Goal: Task Accomplishment & Management: Manage account settings

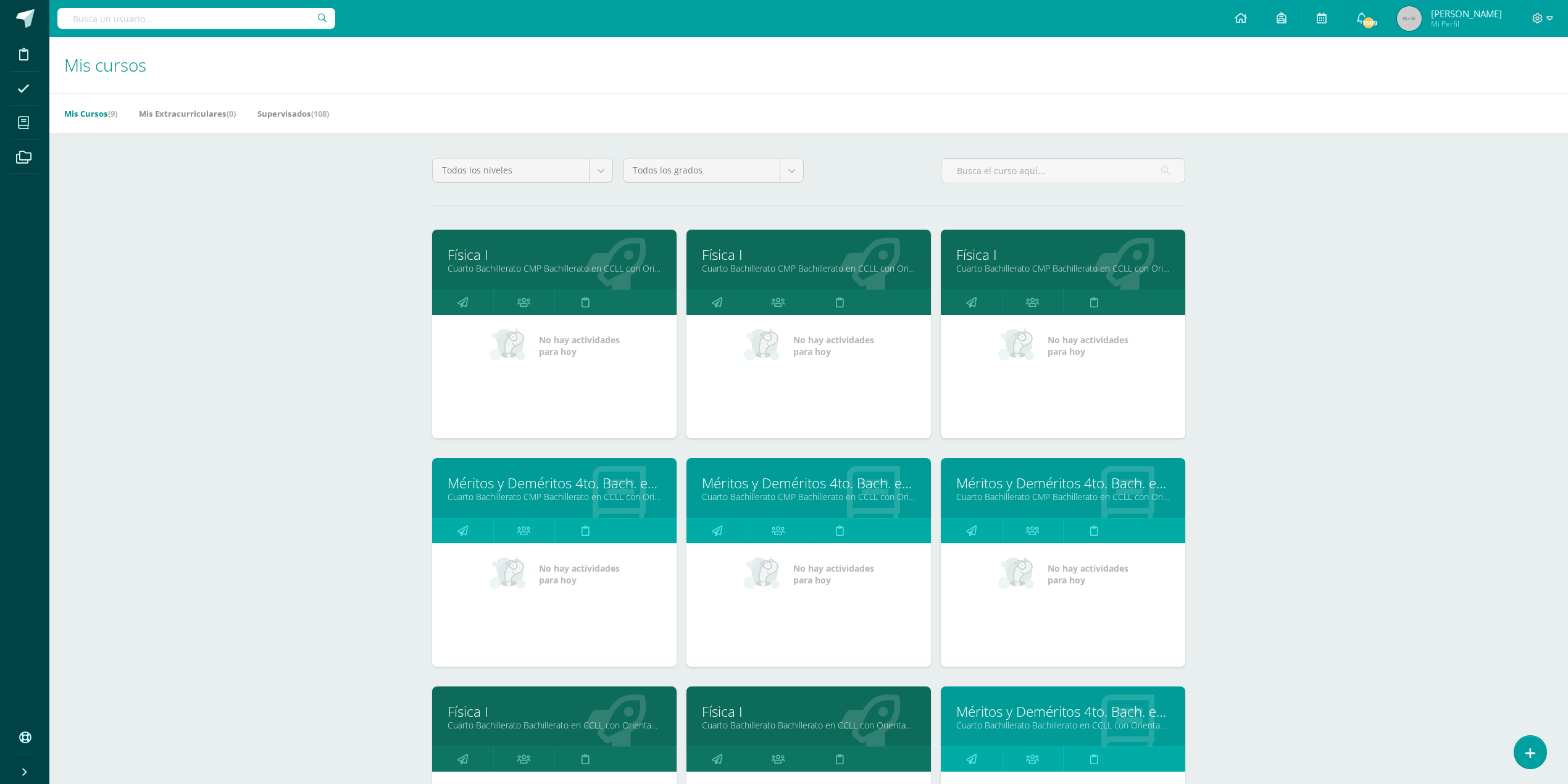
click at [563, 263] on link "Cuarto Bachillerato CMP Bachillerato en CCLL con Orientación en Computación "C"" at bounding box center [554, 268] width 214 height 12
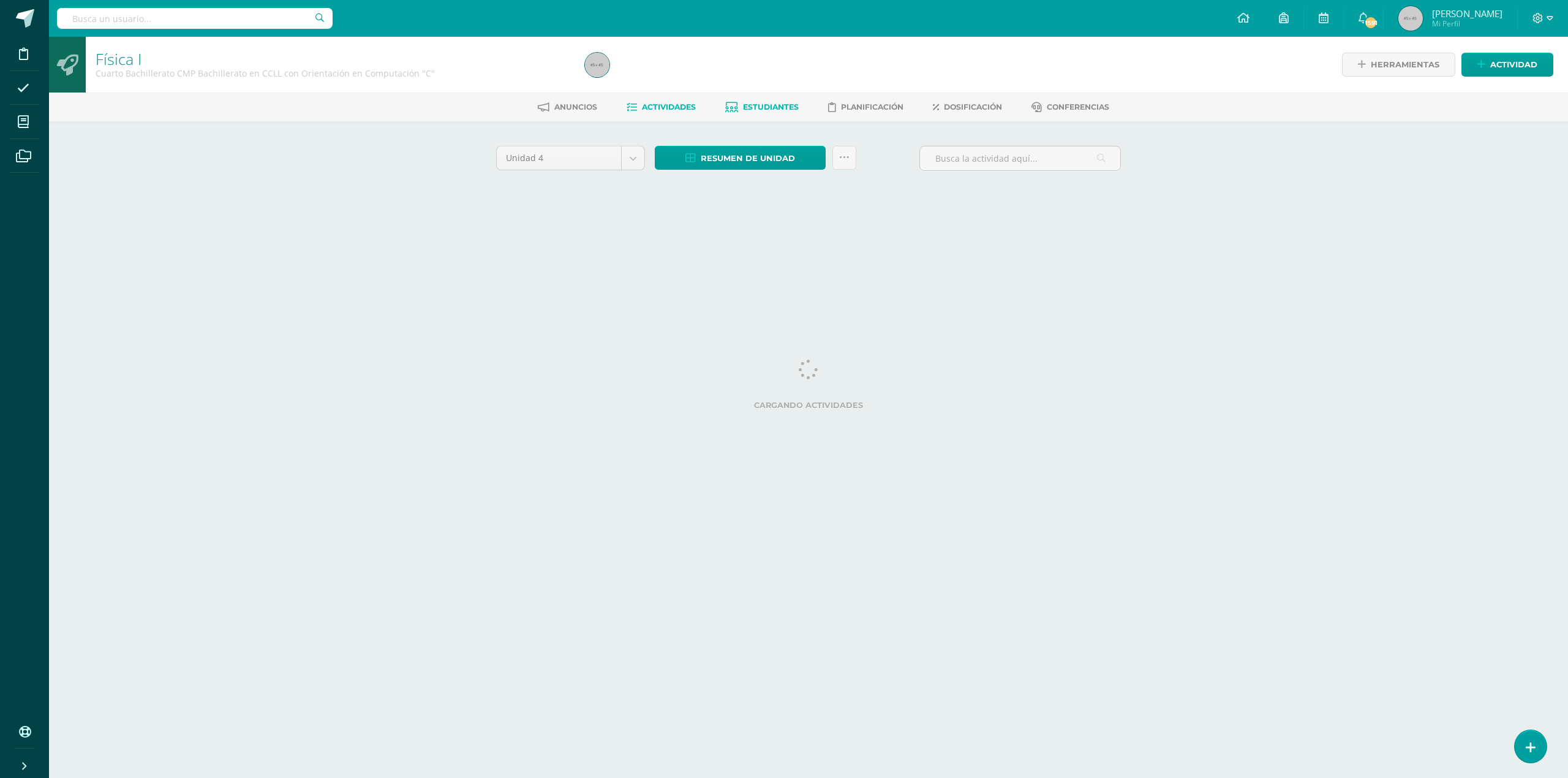
click at [760, 104] on span "Estudiantes" at bounding box center [771, 106] width 55 height 9
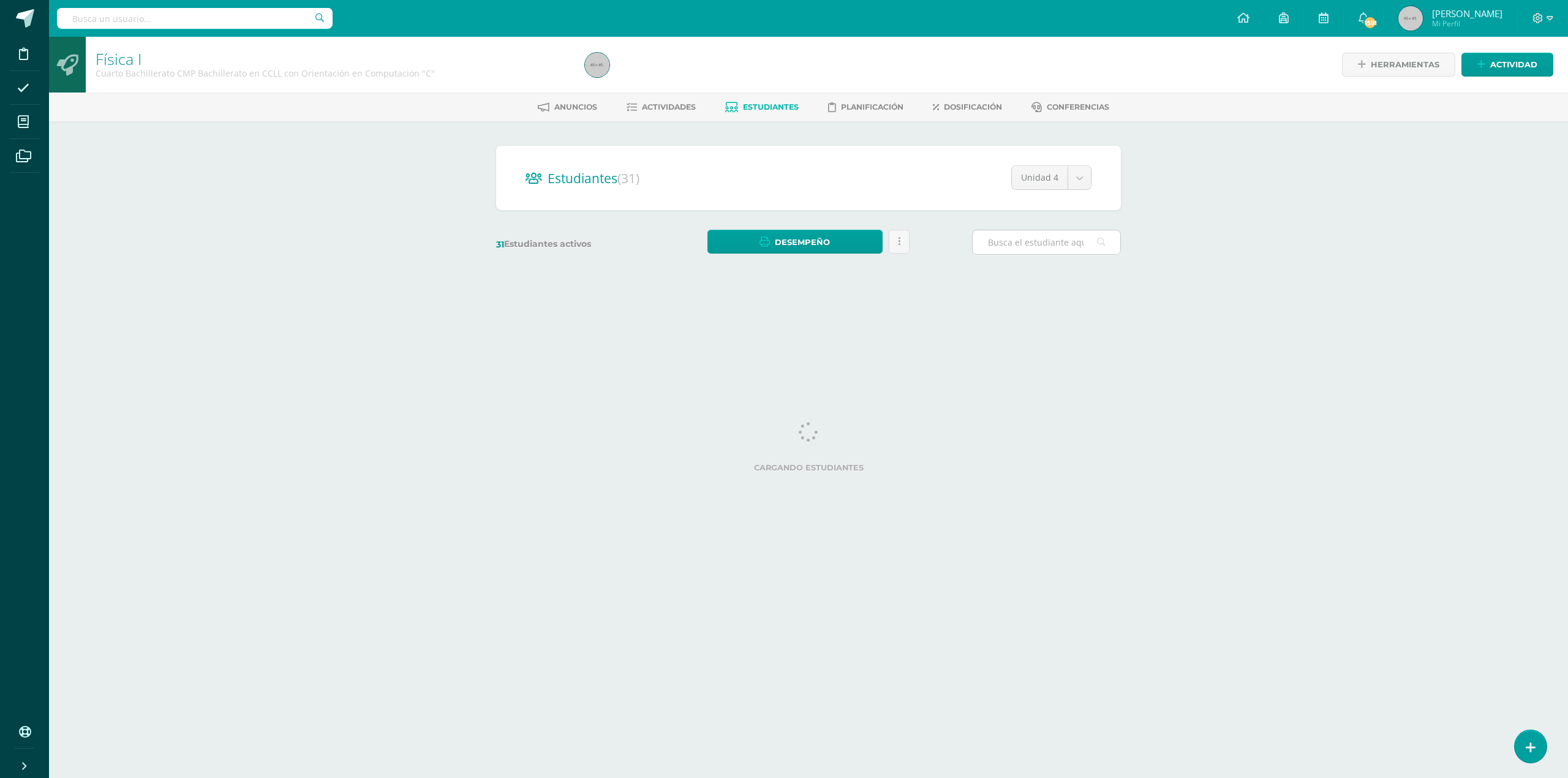
click at [1045, 239] on input "text" at bounding box center [1047, 242] width 148 height 24
type input "monzon"
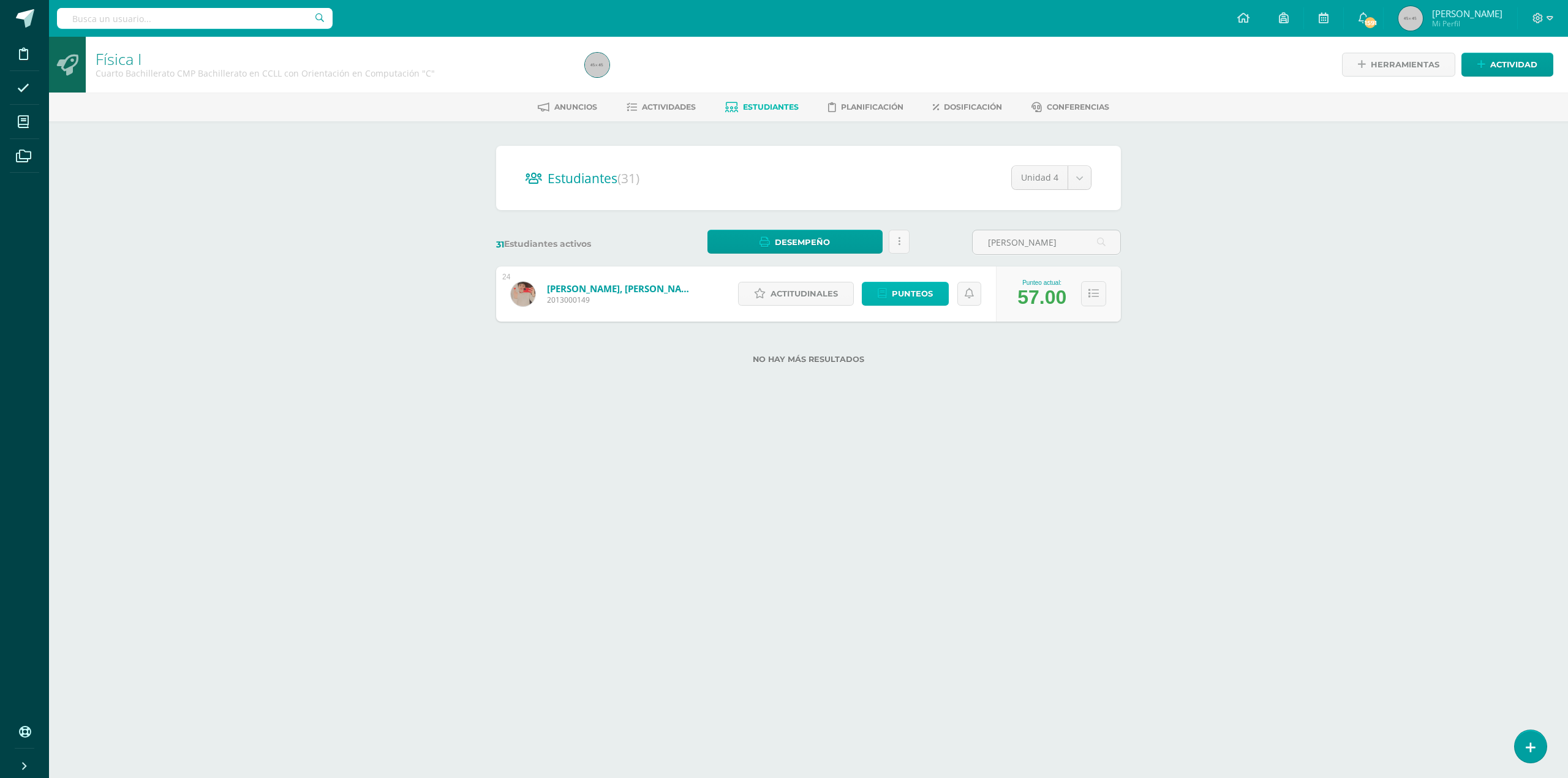
click at [919, 289] on span "Punteos" at bounding box center [913, 293] width 41 height 23
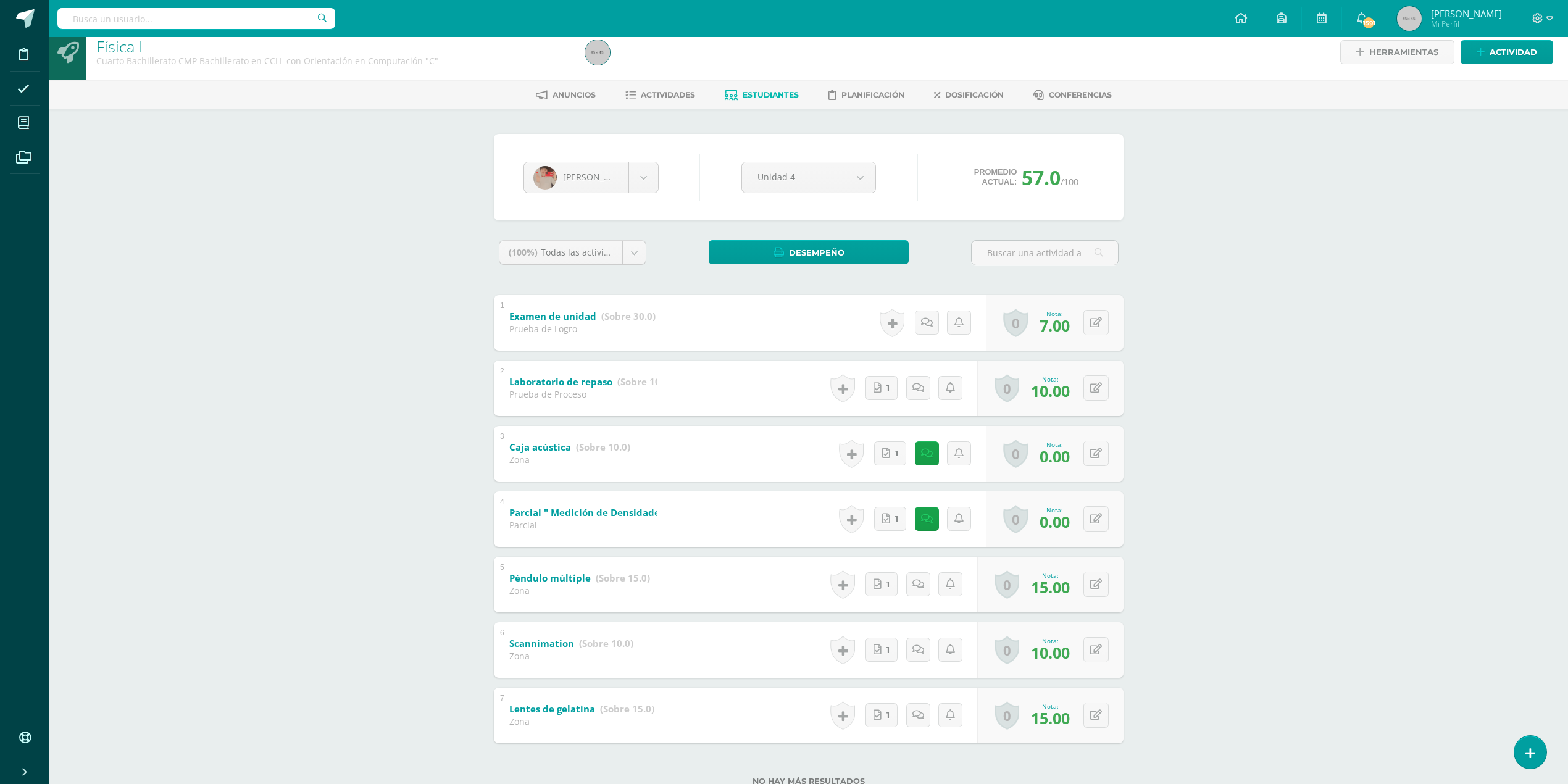
scroll to position [53, 0]
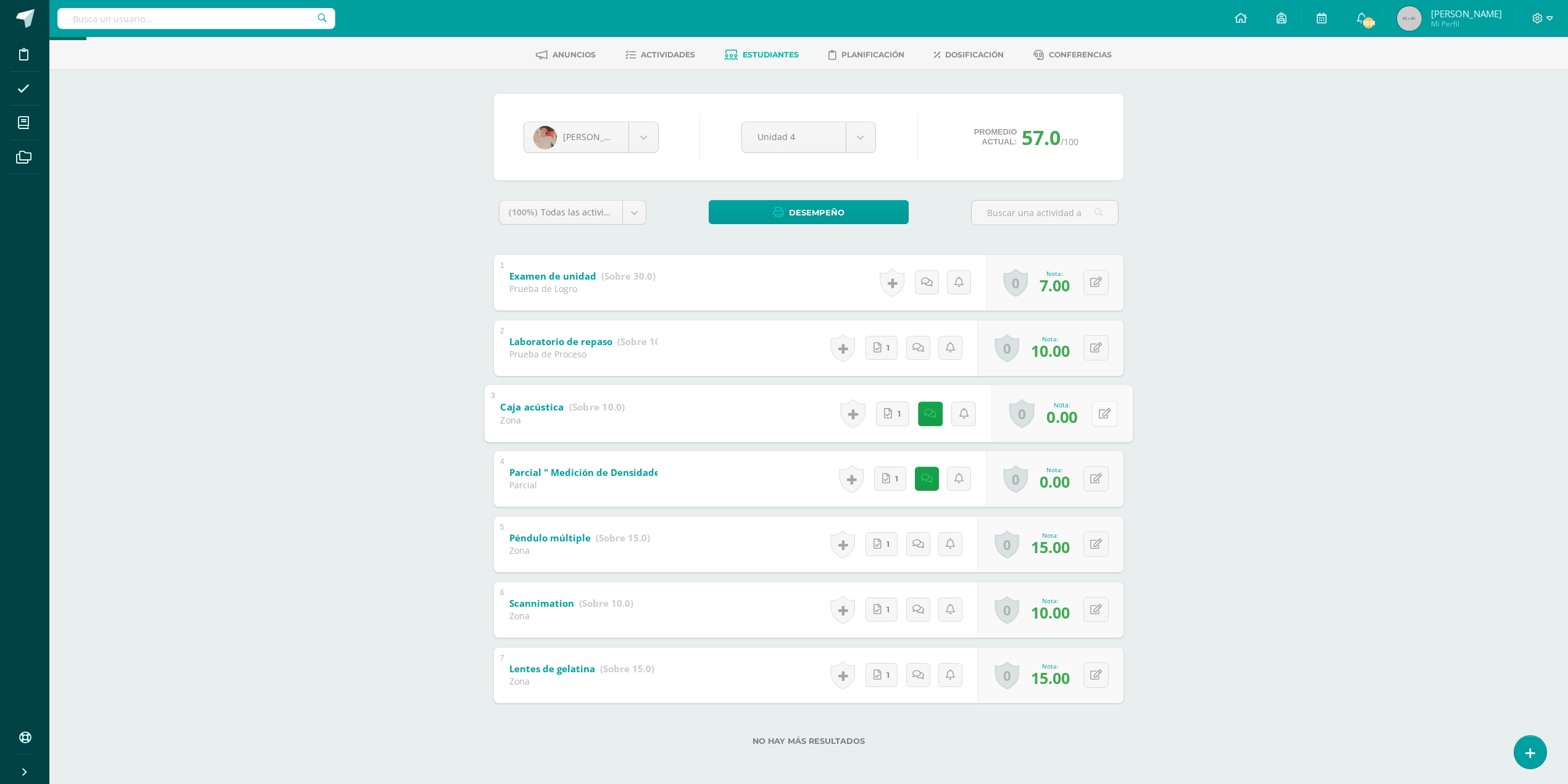
click at [1099, 410] on icon at bounding box center [1105, 413] width 13 height 10
type input "10"
click at [889, 475] on link "1" at bounding box center [892, 479] width 34 height 25
click at [1100, 477] on icon at bounding box center [1105, 479] width 13 height 10
type input "10"
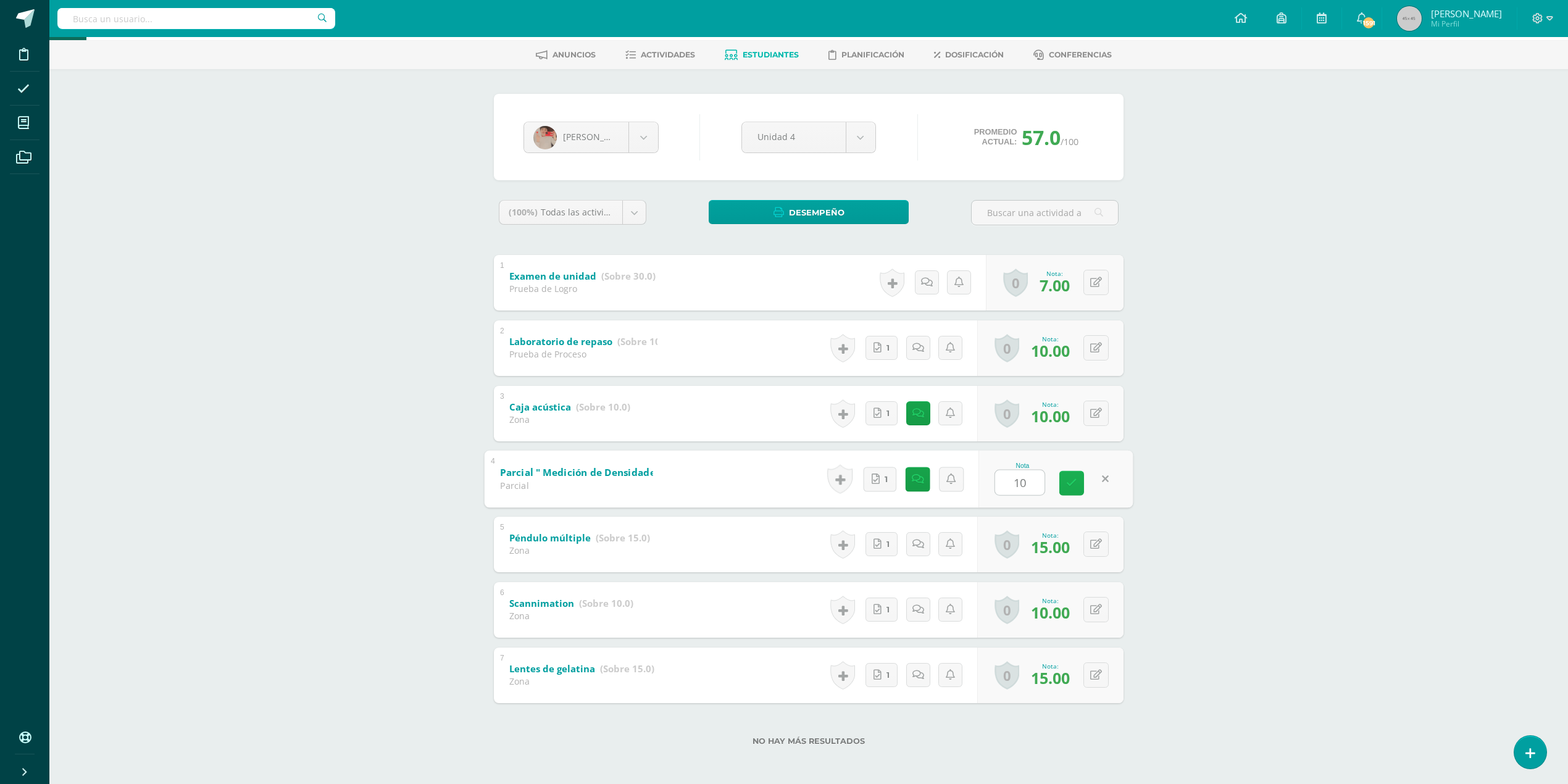
click at [1080, 485] on link at bounding box center [1071, 482] width 25 height 25
drag, startPoint x: 919, startPoint y: 421, endPoint x: 917, endPoint y: 413, distance: 8.2
click at [917, 413] on icon at bounding box center [922, 413] width 13 height 10
drag, startPoint x: 865, startPoint y: 501, endPoint x: 791, endPoint y: 468, distance: 81.0
click at [791, 468] on div "No hay evidencia de su trabajo en clase Mandar notificación a estudiante" at bounding box center [887, 522] width 197 height 121
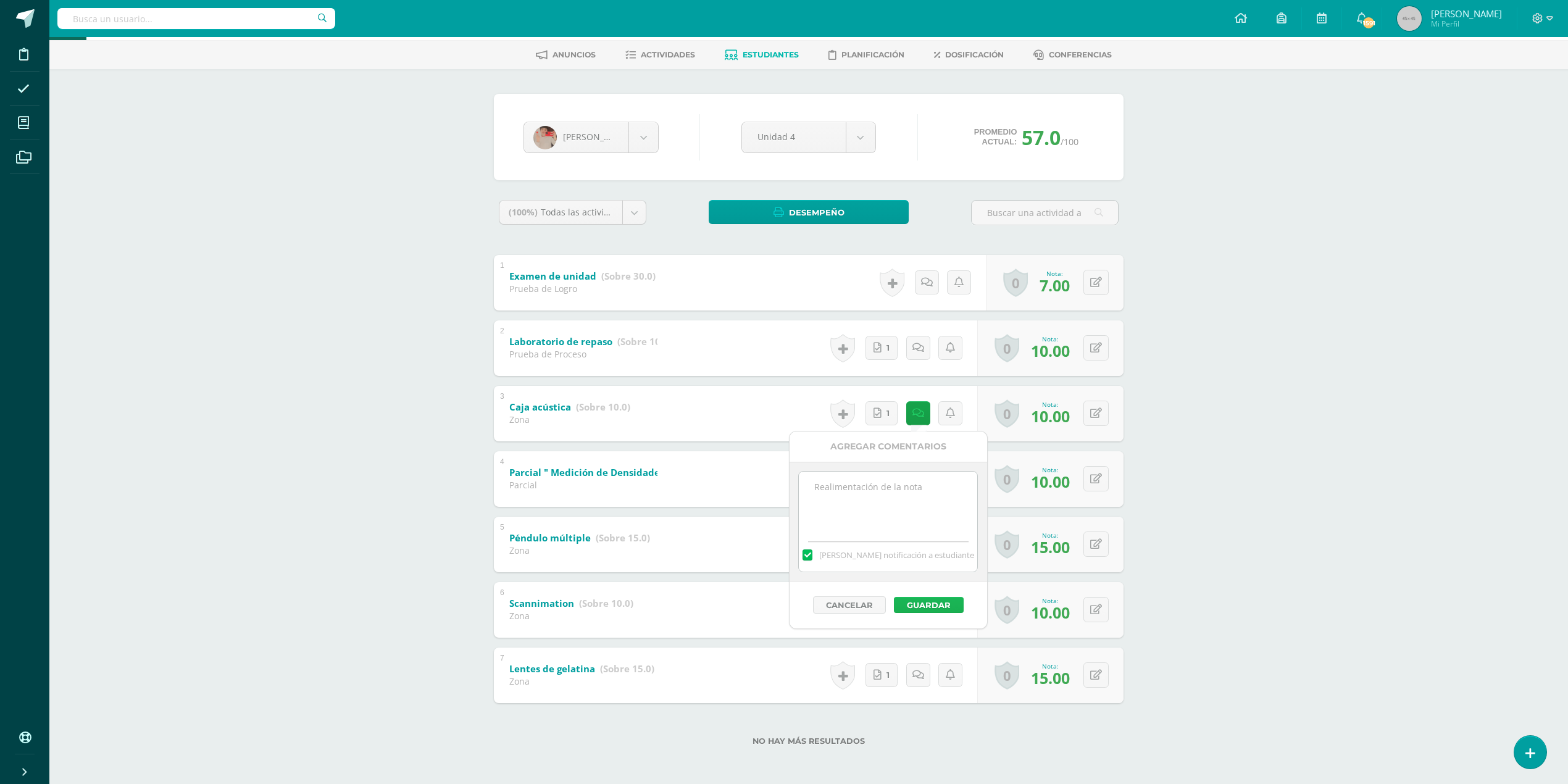
click at [940, 605] on button "Guardar" at bounding box center [928, 605] width 70 height 16
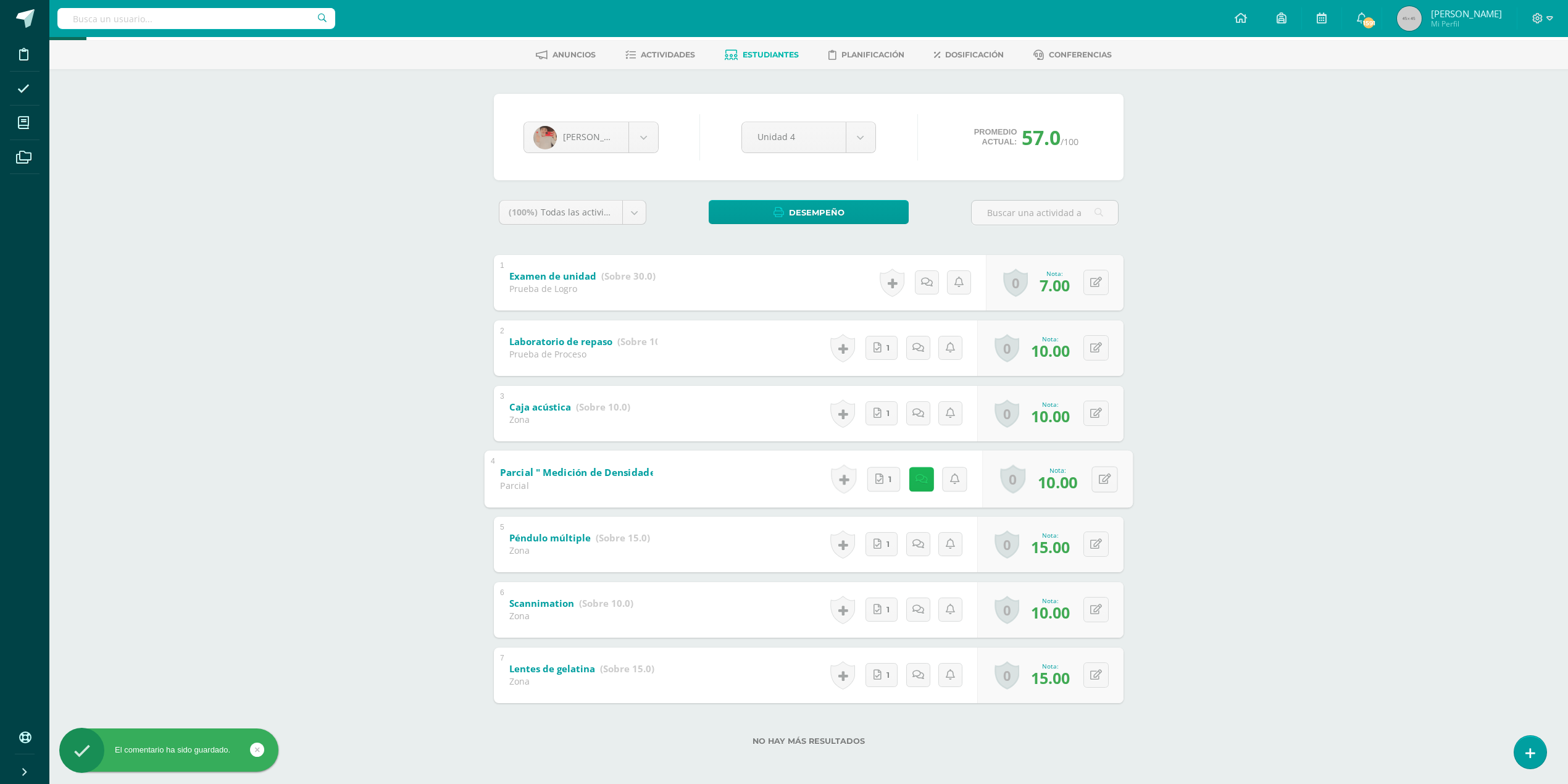
click at [922, 478] on link at bounding box center [920, 479] width 25 height 25
drag, startPoint x: 864, startPoint y: 581, endPoint x: 818, endPoint y: 535, distance: 65.1
click at [818, 535] on div "No hay evidencia de su trabajo en clase Mandar notificación a estudiante" at bounding box center [887, 587] width 197 height 121
drag, startPoint x: 928, startPoint y: 672, endPoint x: 1033, endPoint y: 634, distance: 111.7
click at [929, 672] on button "Guardar" at bounding box center [928, 671] width 70 height 16
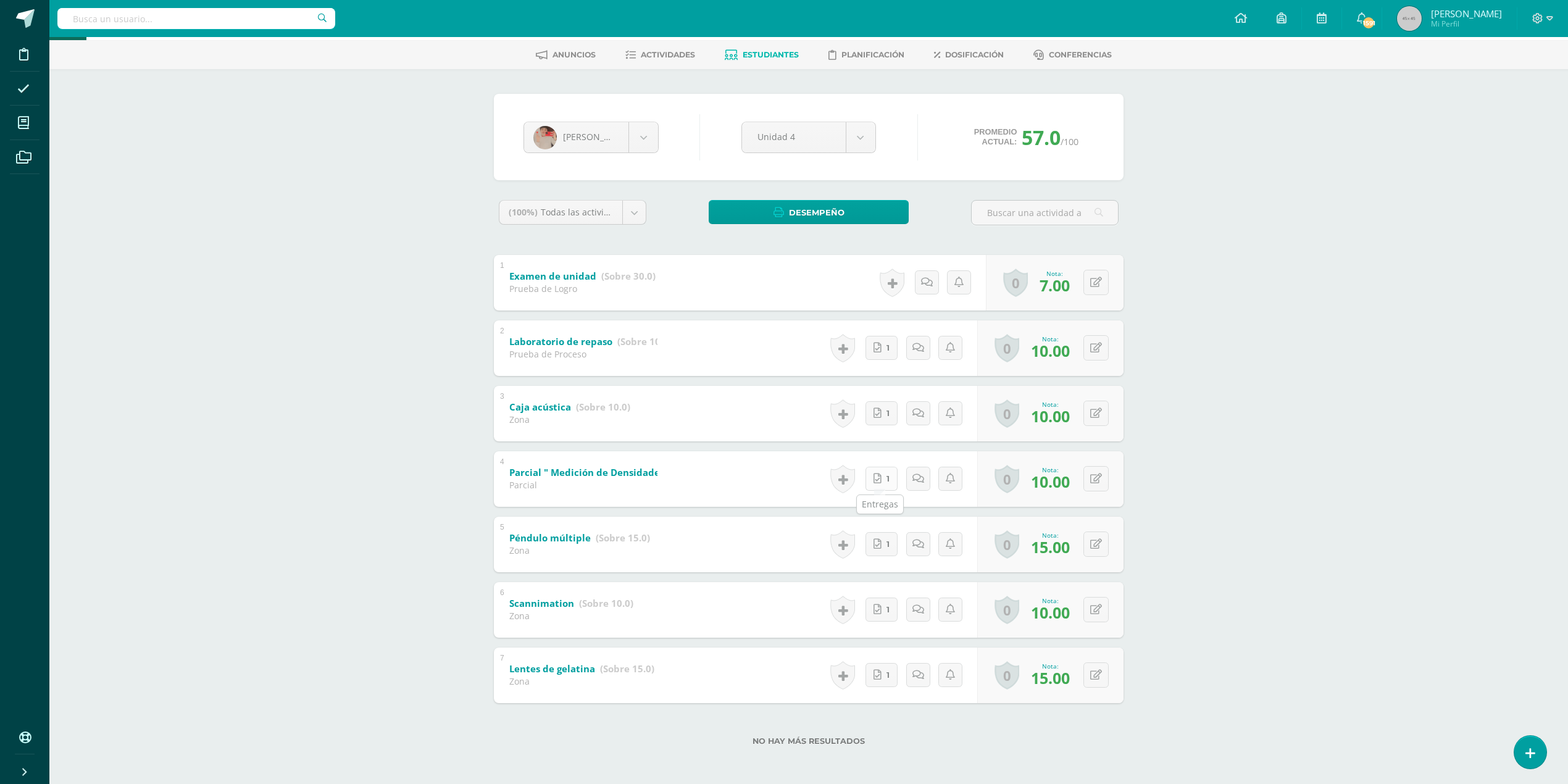
click at [876, 474] on icon at bounding box center [877, 479] width 8 height 10
click at [877, 412] on icon at bounding box center [879, 413] width 8 height 10
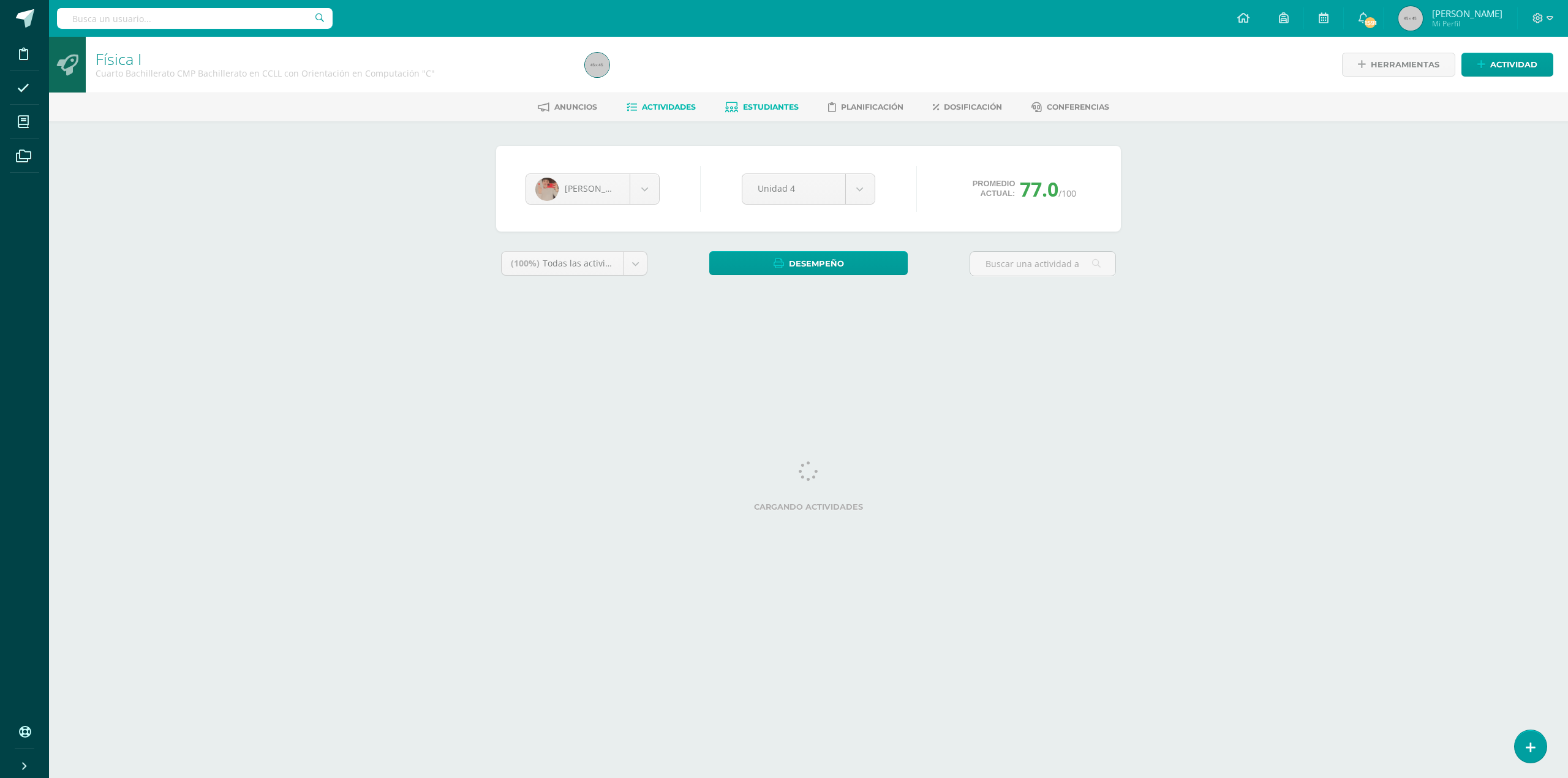
click at [660, 109] on span "Actividades" at bounding box center [669, 106] width 54 height 9
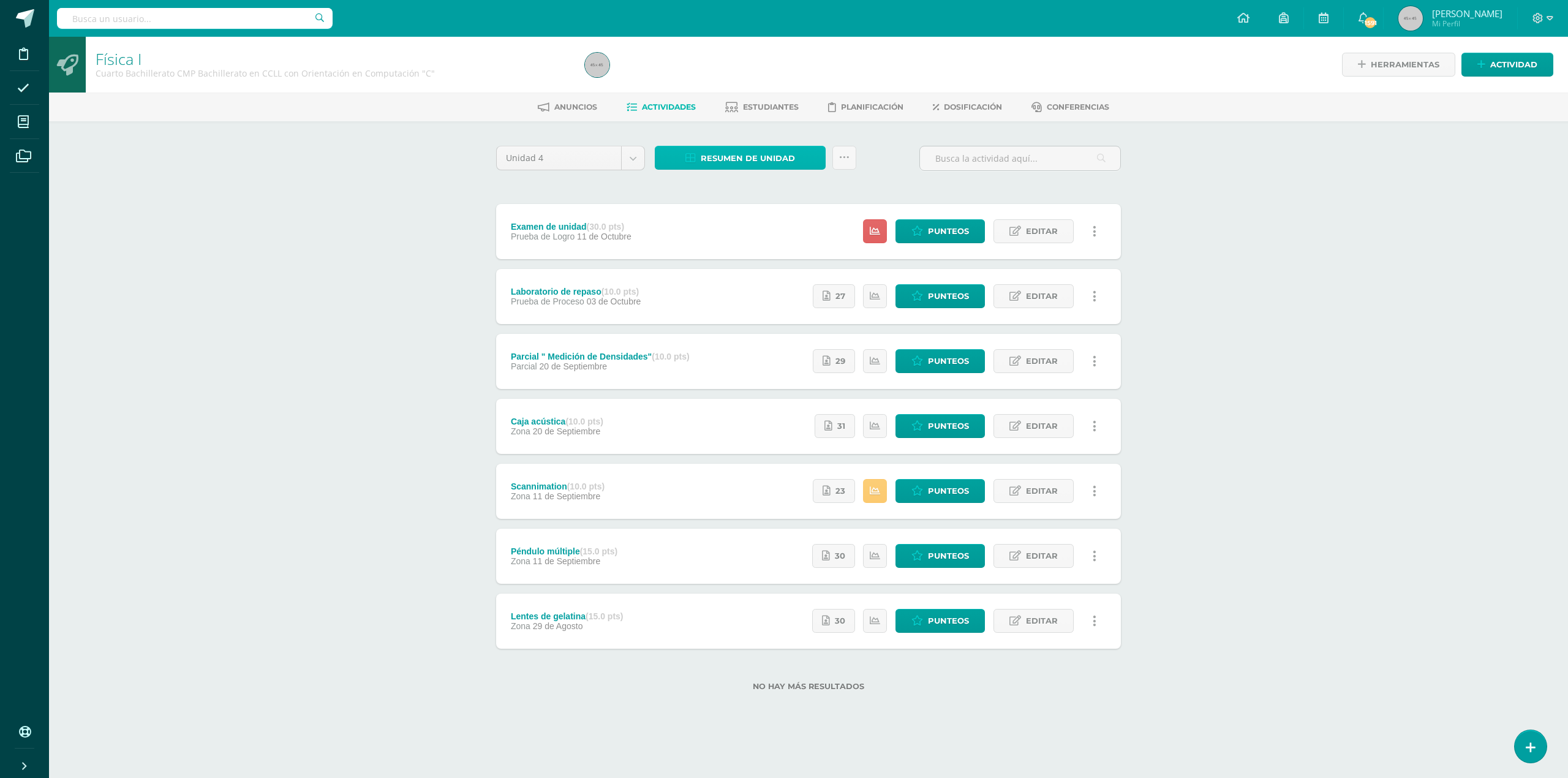
click at [755, 151] on span "Resumen de unidad" at bounding box center [748, 158] width 95 height 23
click at [732, 72] on link "Descargar como HTML" at bounding box center [740, 76] width 131 height 19
